Goal: Check status

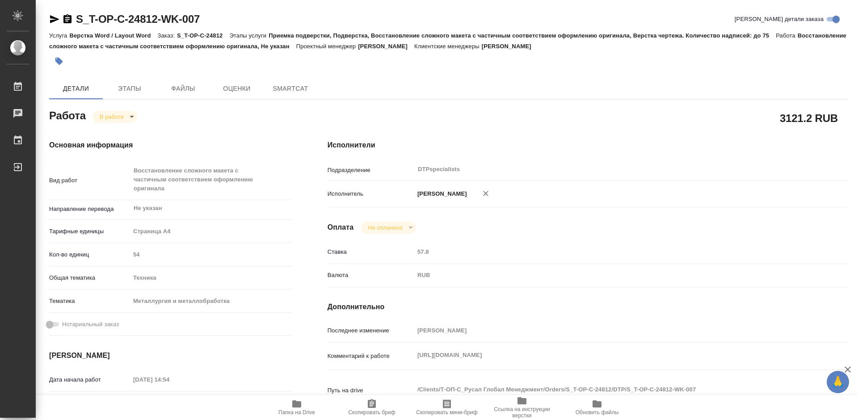
type textarea "x"
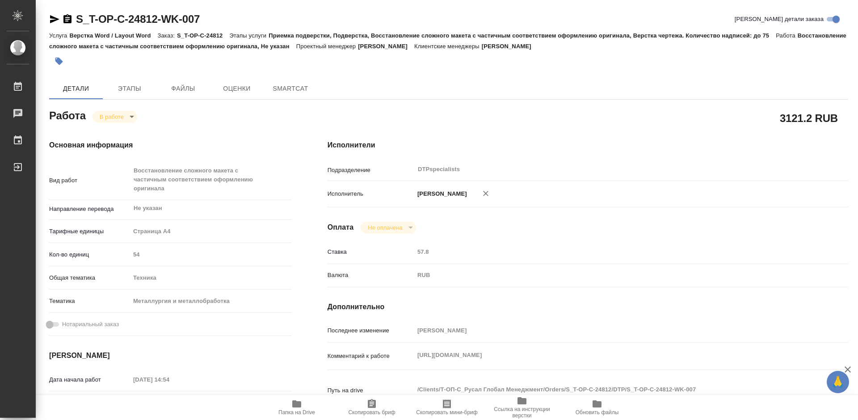
type textarea "x"
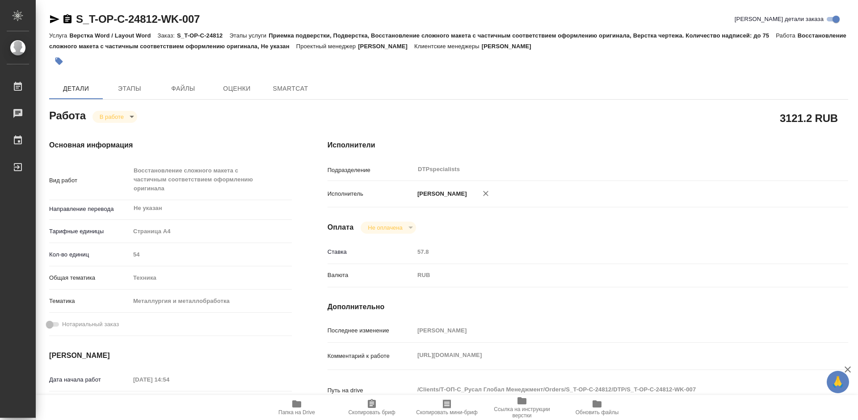
type textarea "x"
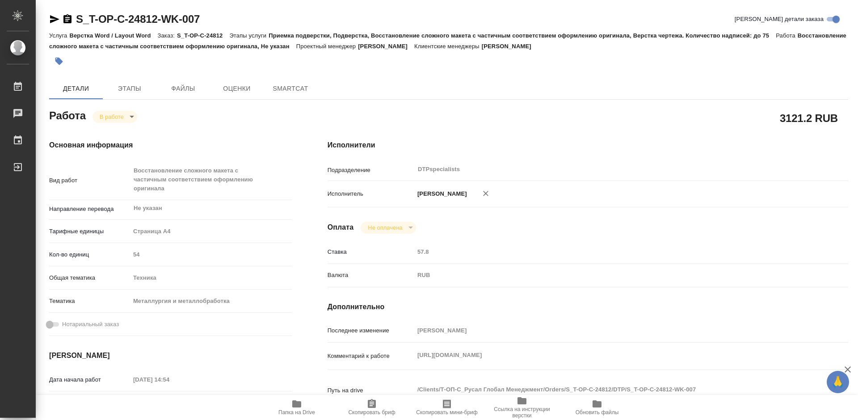
type textarea "x"
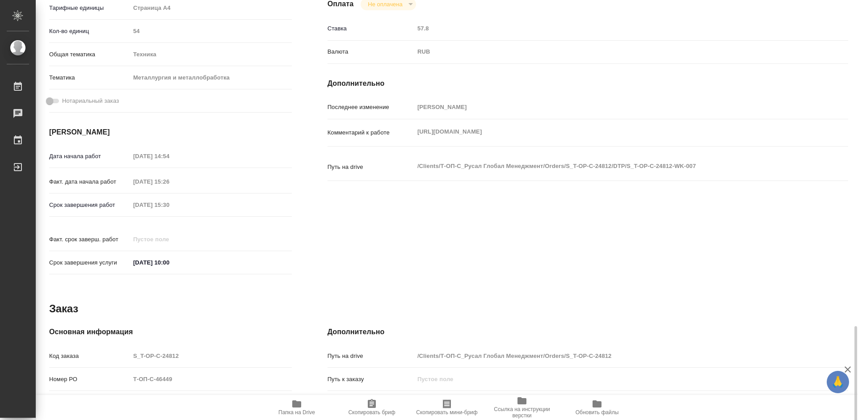
scroll to position [360, 0]
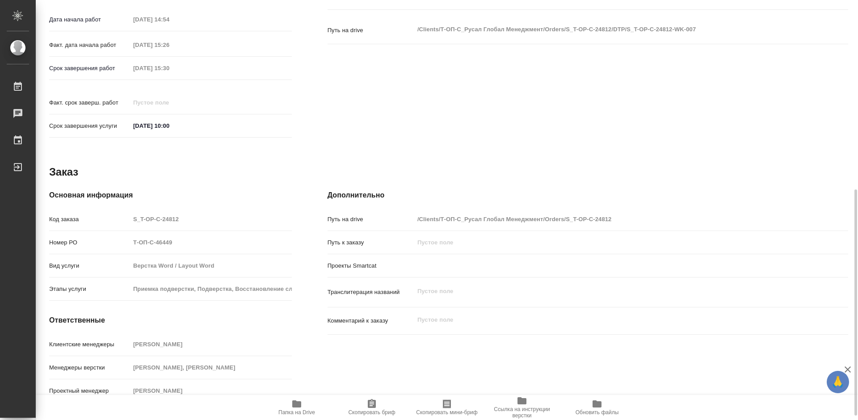
type textarea "x"
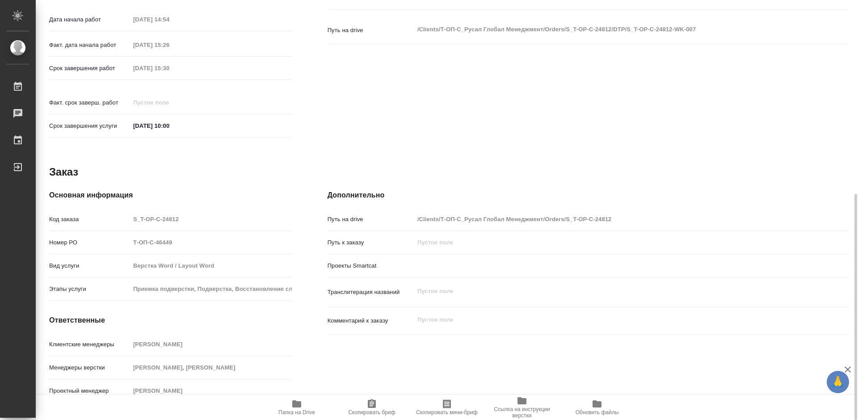
type textarea "x"
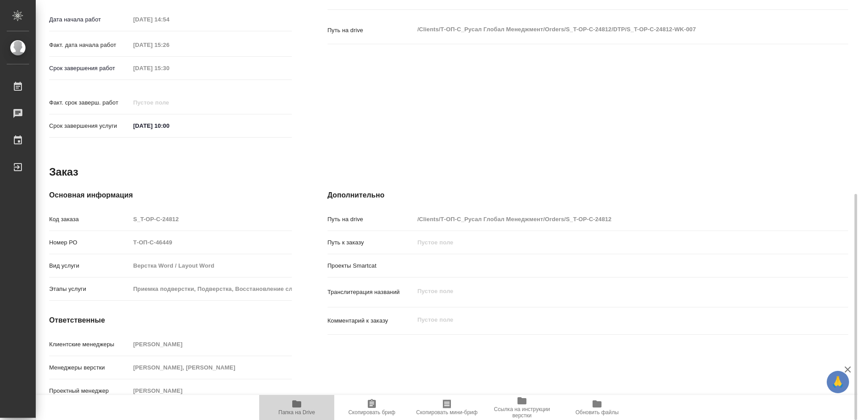
click at [290, 403] on span "Папка на Drive" at bounding box center [297, 407] width 64 height 17
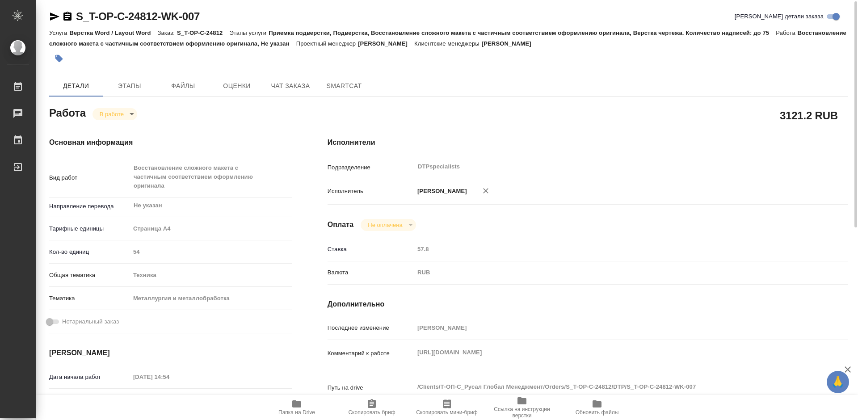
scroll to position [0, 0]
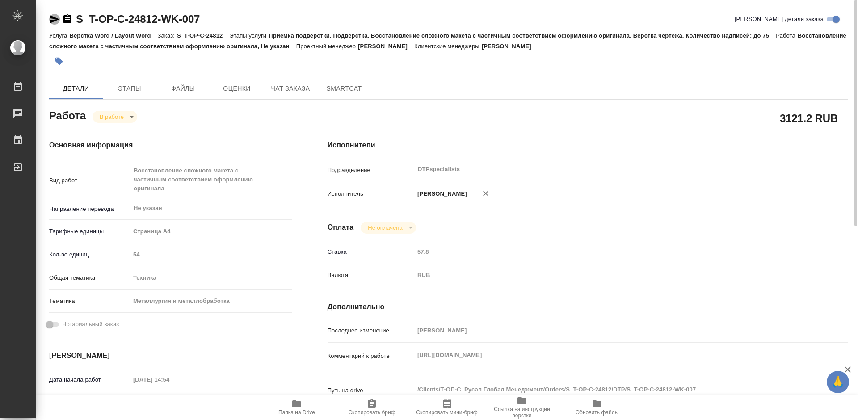
click at [53, 20] on icon "button" at bounding box center [54, 19] width 11 height 11
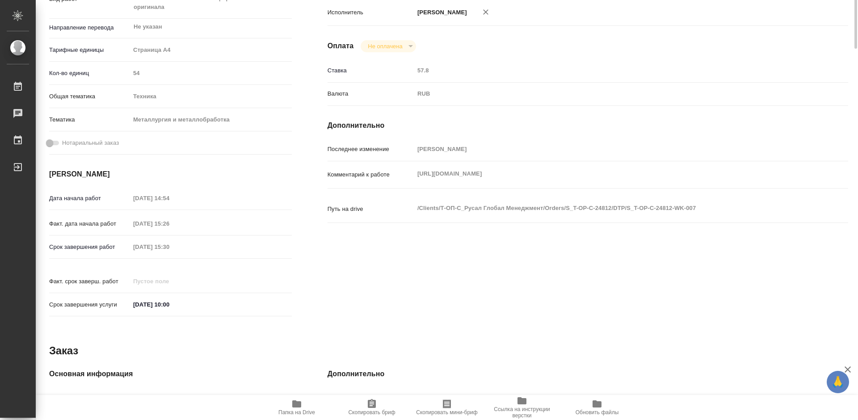
scroll to position [3, 0]
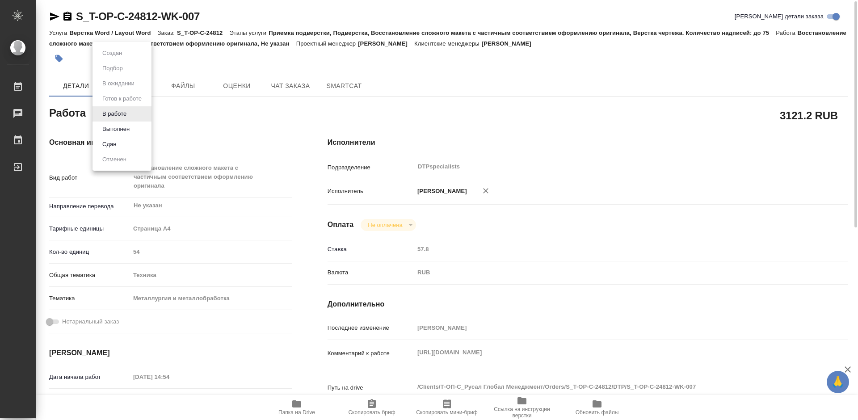
click at [105, 113] on body "🙏 .cls-1 fill:#fff; AWATERA Работы 0 Чаты График Выйти S_T-OP-C-24812-WK-007 Кр…" at bounding box center [429, 210] width 858 height 420
click at [109, 126] on button "Выполнен" at bounding box center [116, 129] width 33 height 10
type textarea "x"
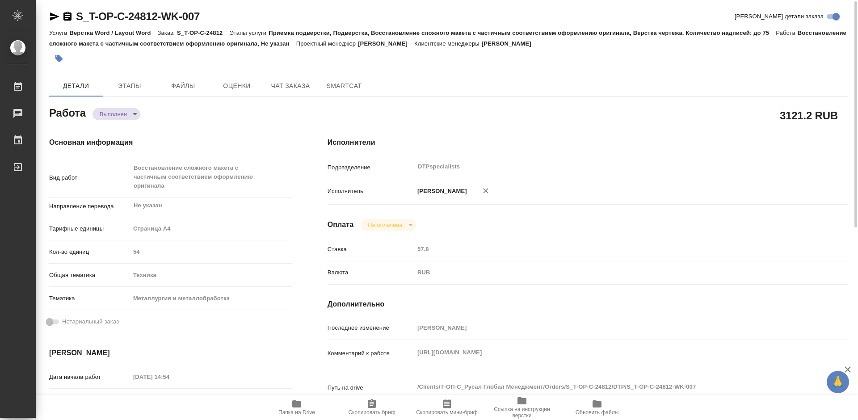
type textarea "x"
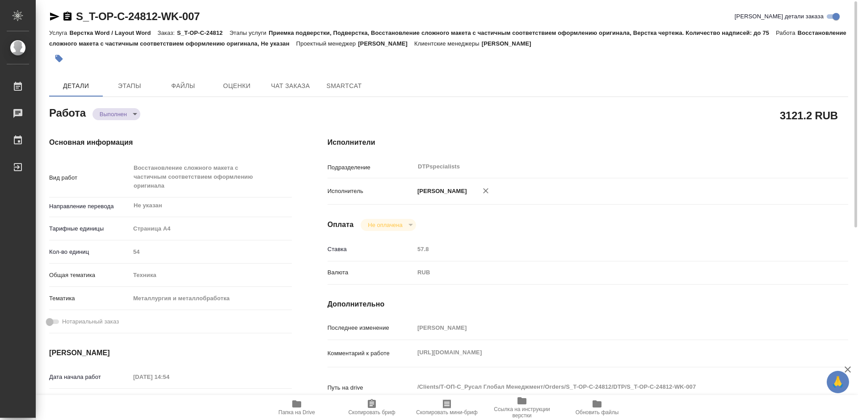
type textarea "x"
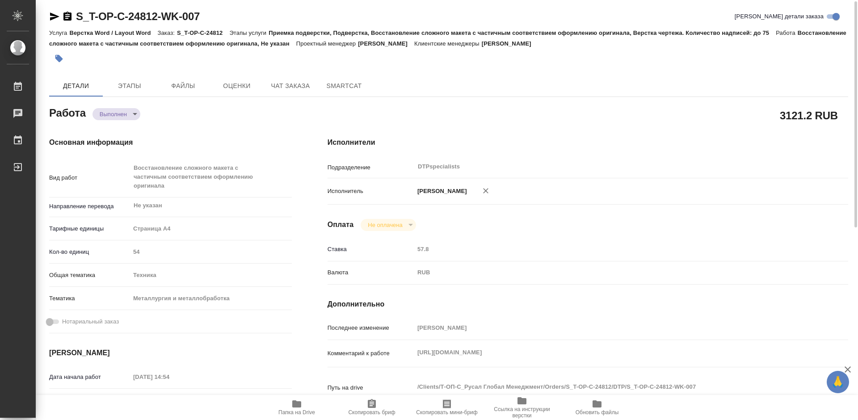
type textarea "x"
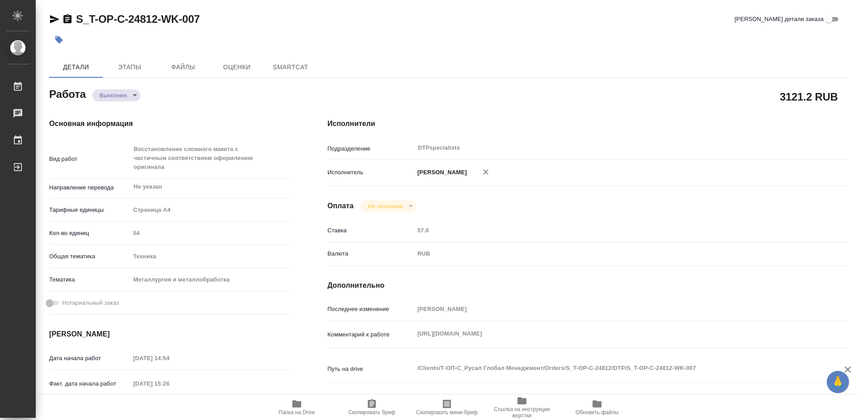
type textarea "x"
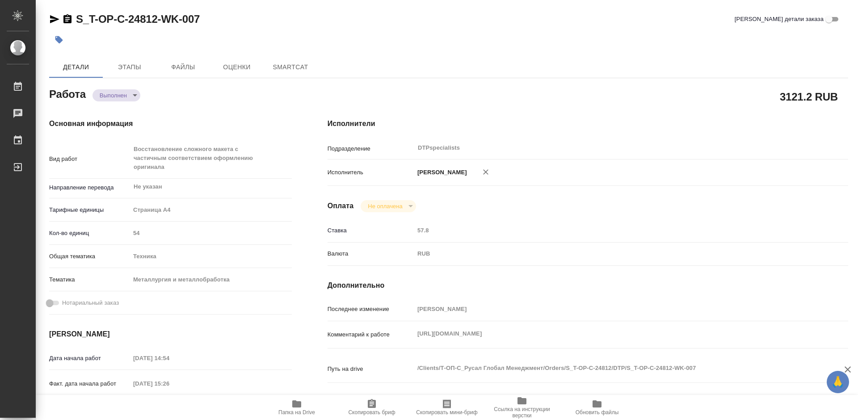
type textarea "x"
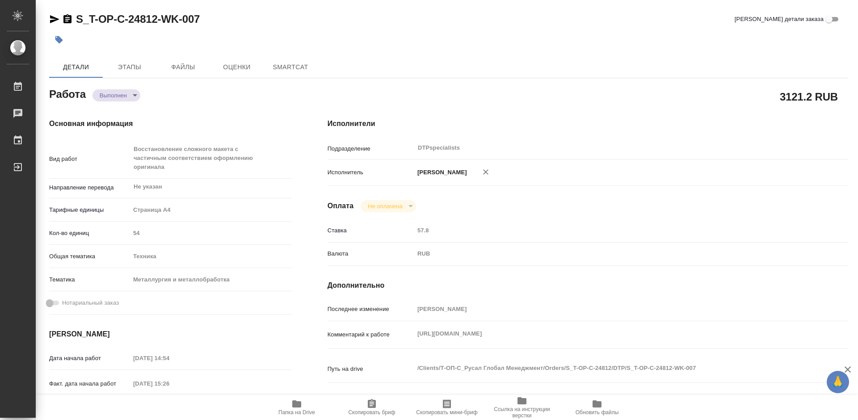
type textarea "x"
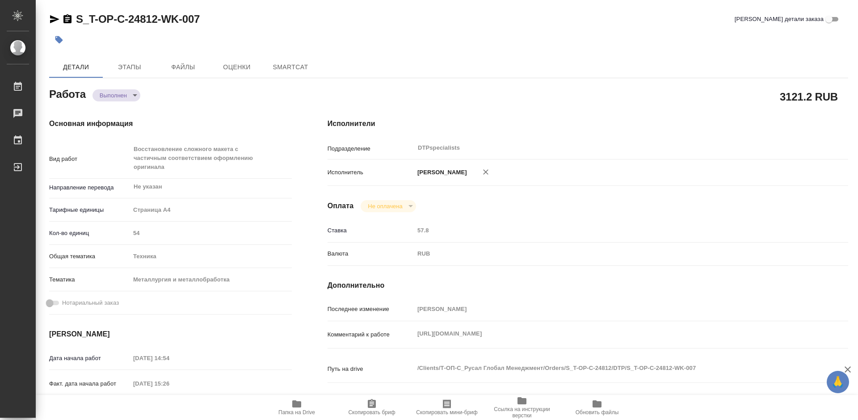
type textarea "x"
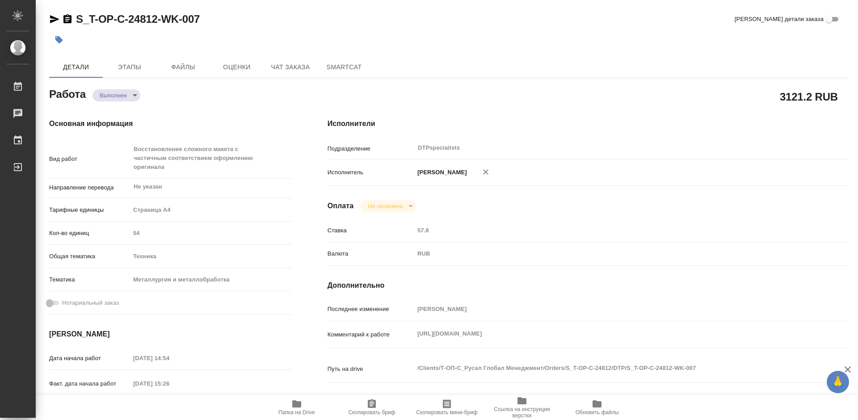
type textarea "x"
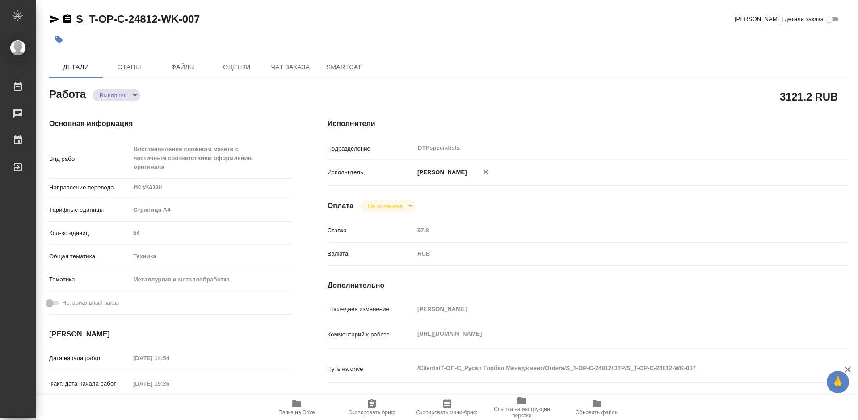
type textarea "x"
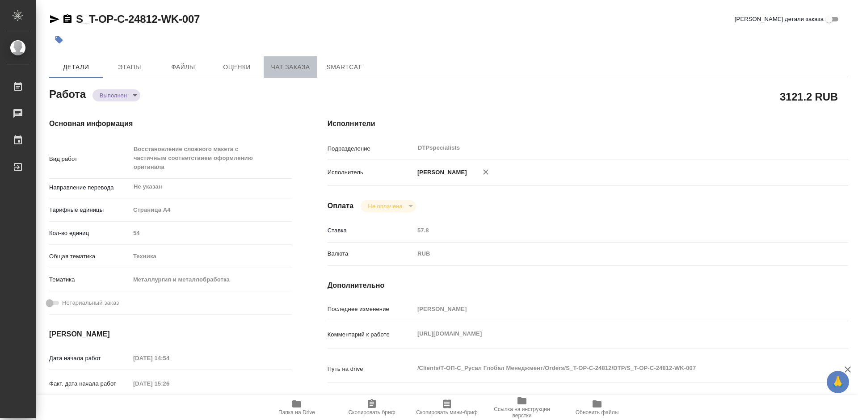
click at [286, 66] on span "Чат заказа" at bounding box center [290, 67] width 43 height 11
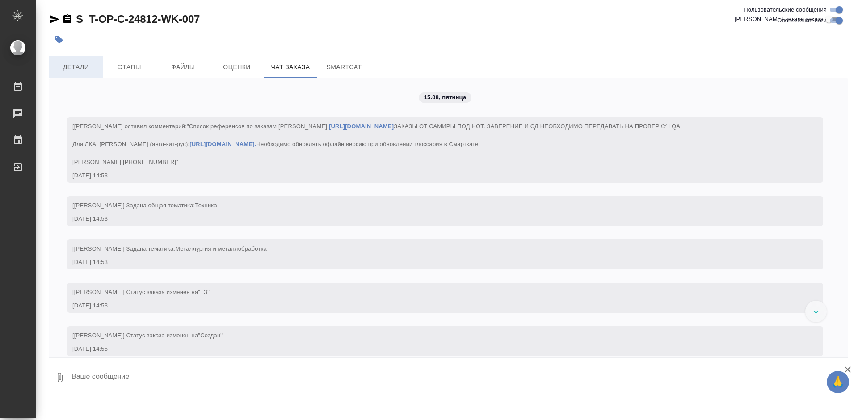
click at [66, 66] on span "Детали" at bounding box center [76, 67] width 43 height 11
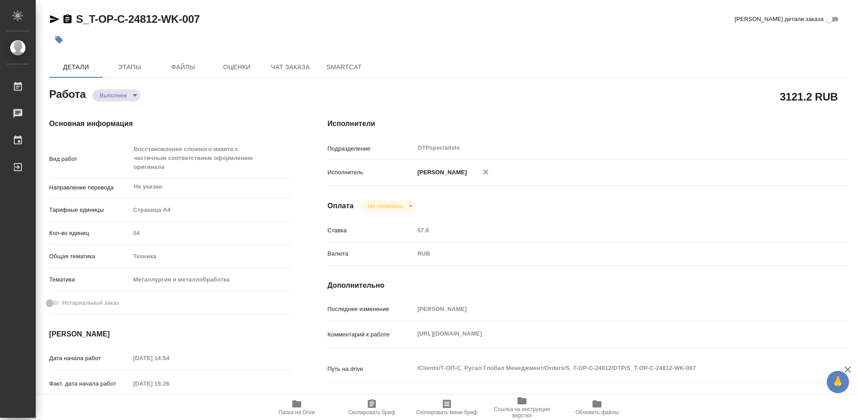
type textarea "x"
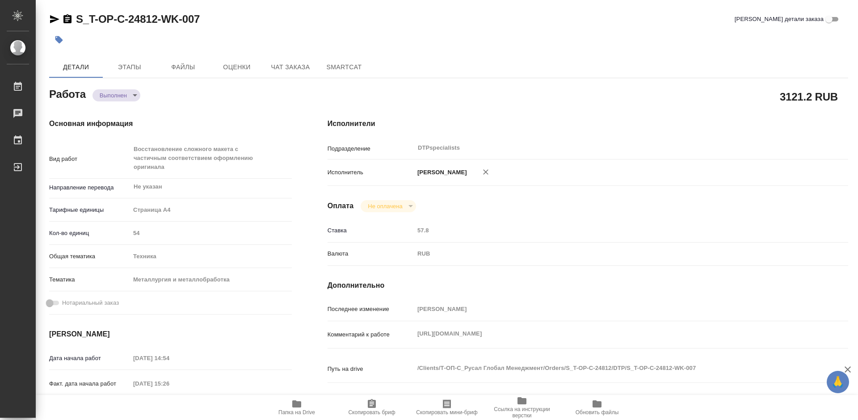
type textarea "x"
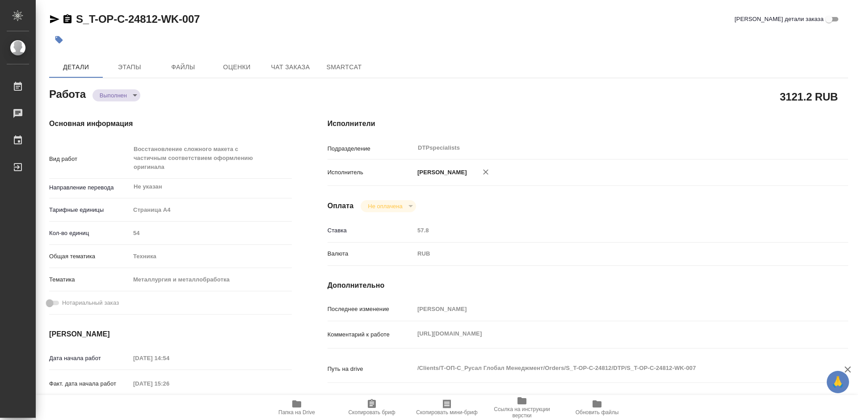
type textarea "x"
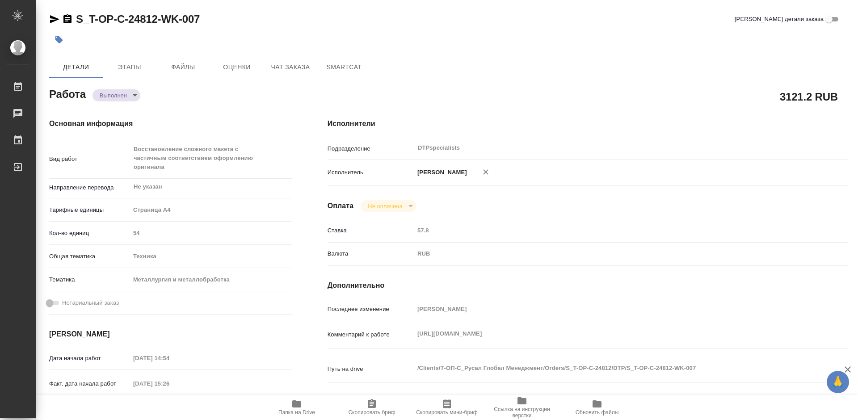
type textarea "x"
